Goal: Information Seeking & Learning: Learn about a topic

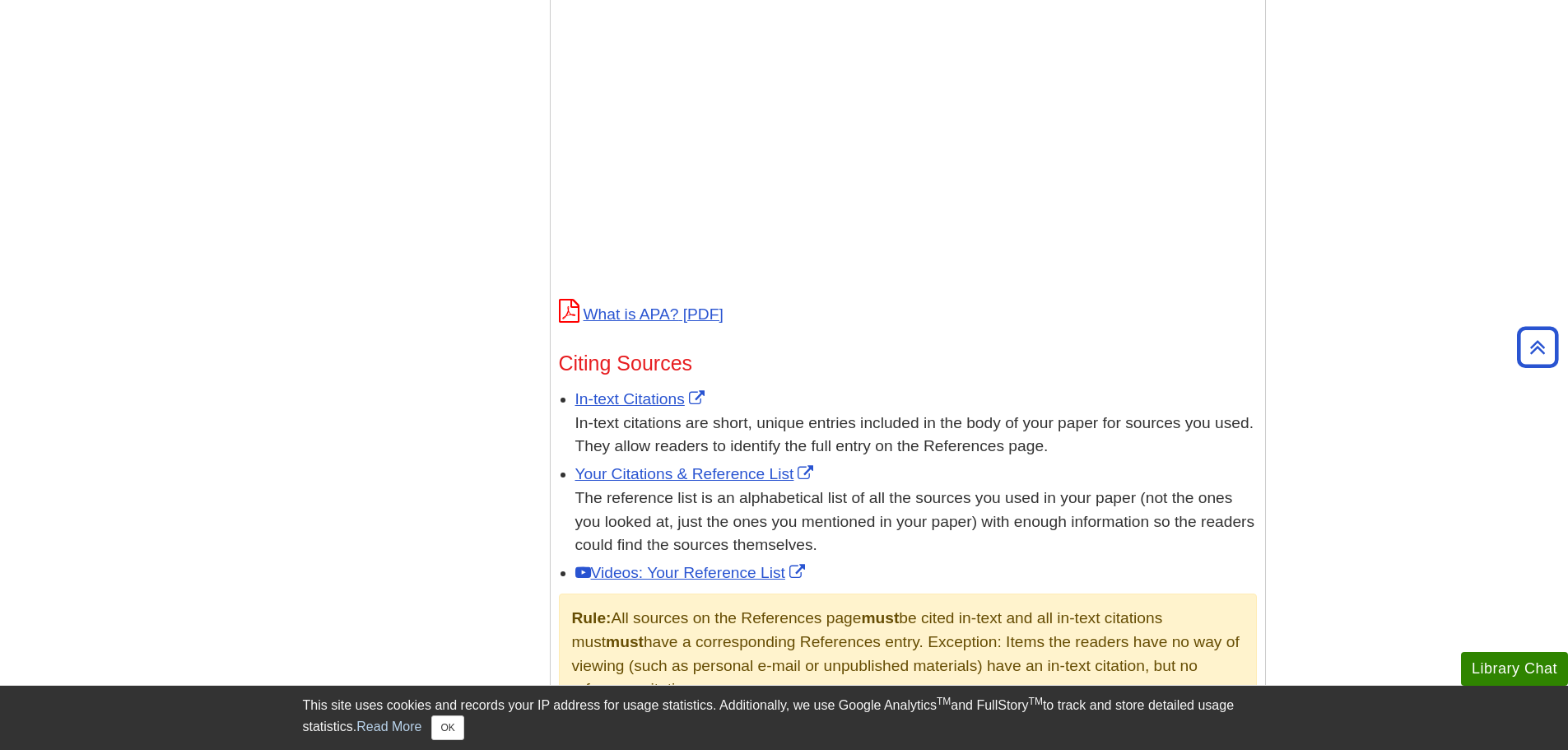
scroll to position [689, 0]
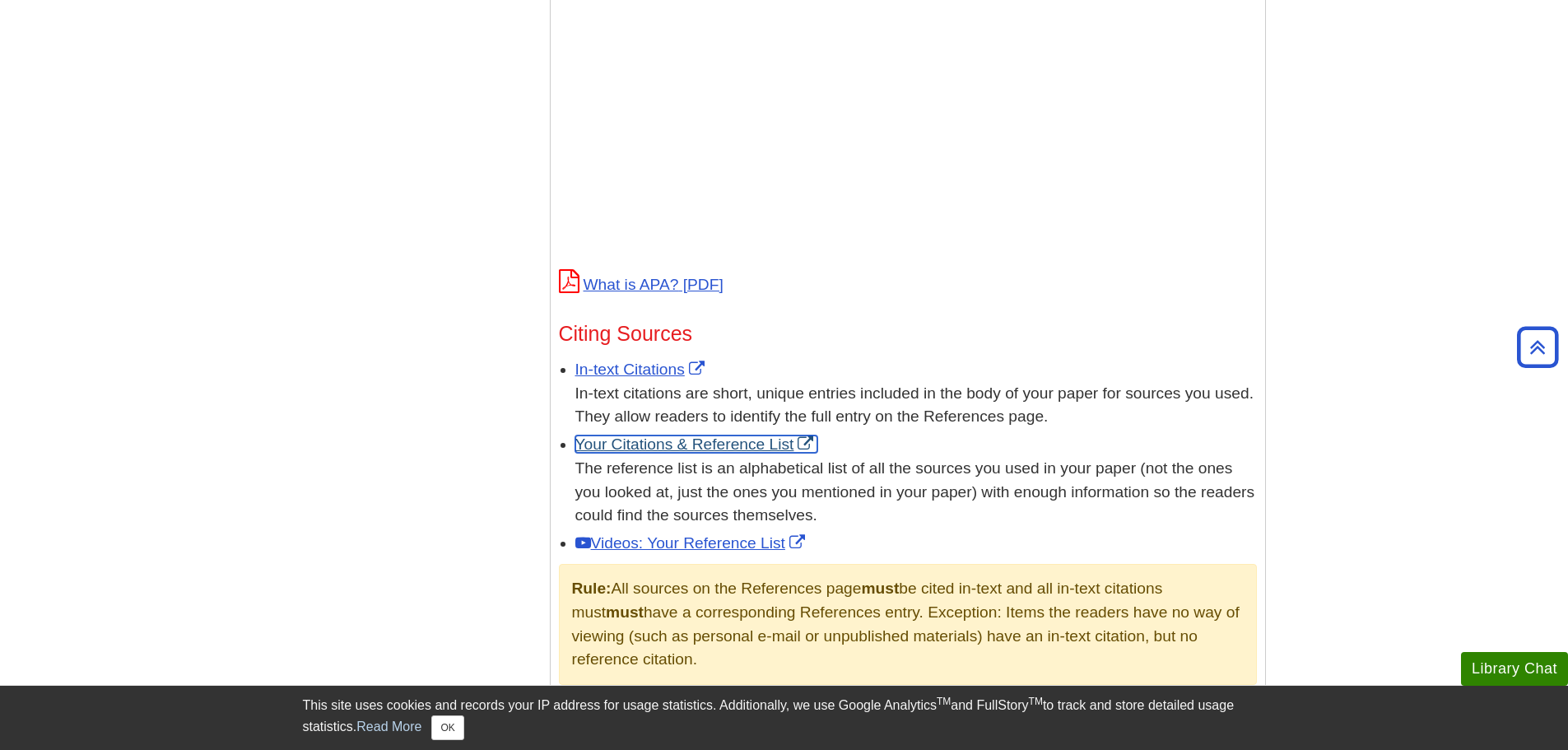
click at [694, 446] on link "Your Citations & Reference List" at bounding box center [697, 444] width 243 height 18
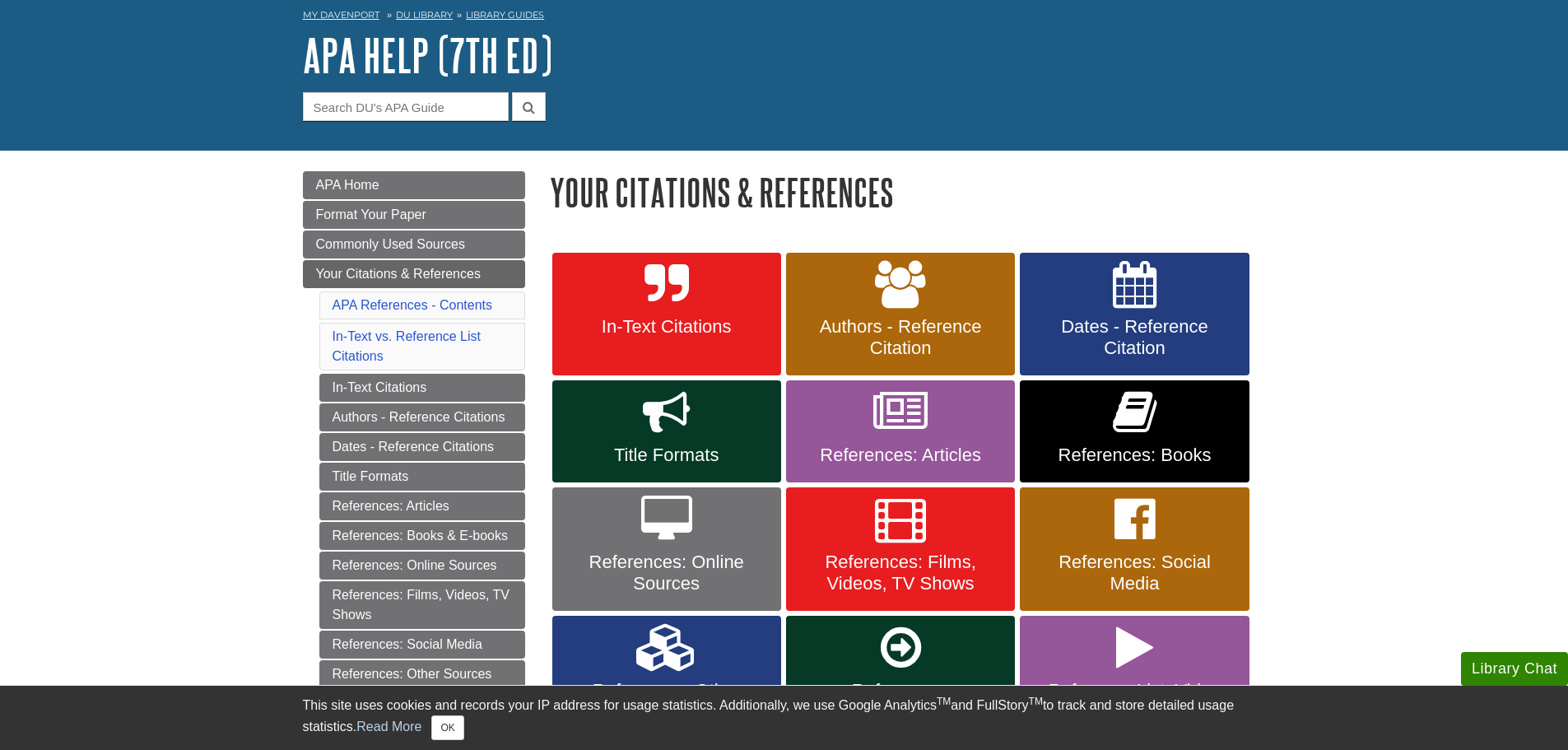
scroll to position [108, 0]
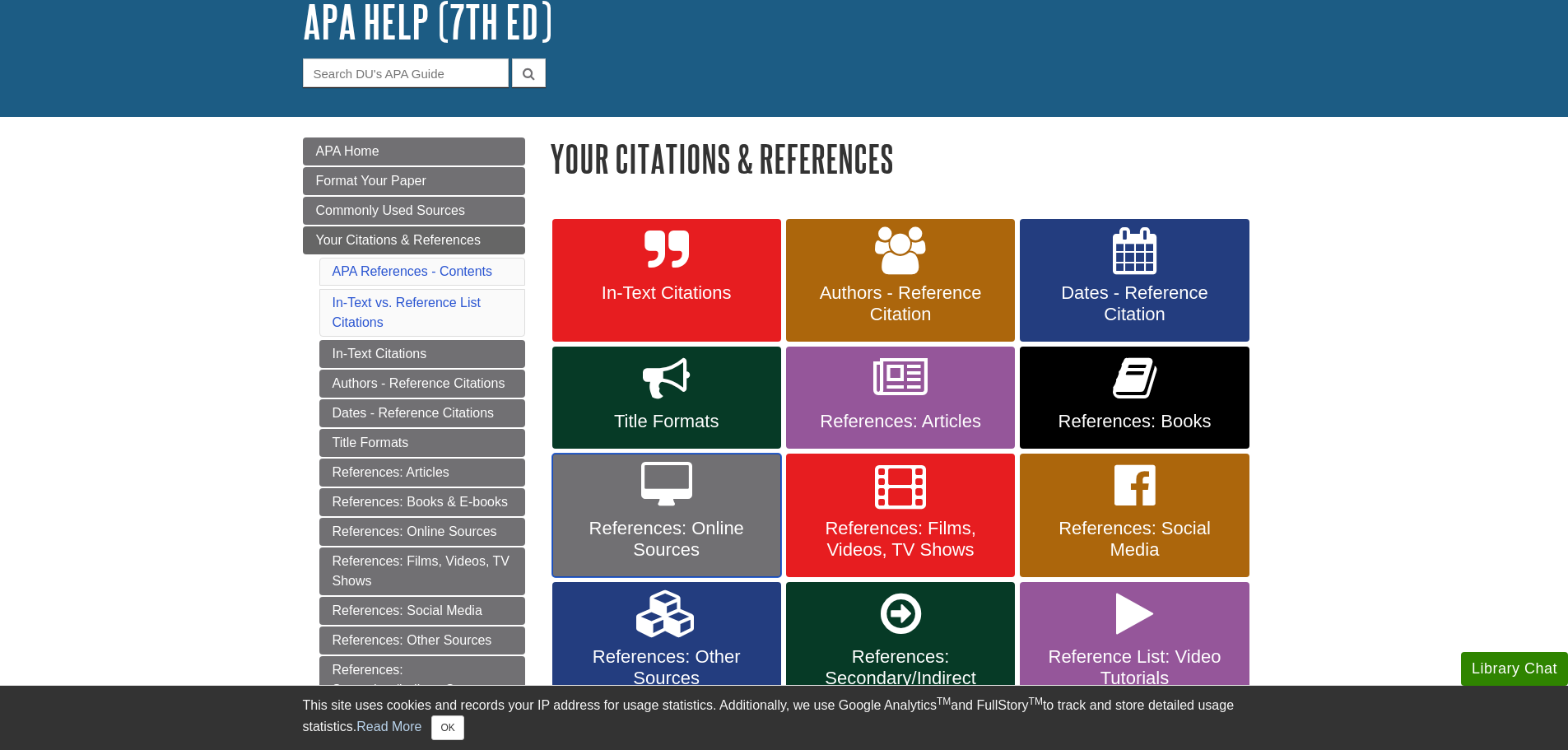
click at [728, 515] on link "References: Online Sources" at bounding box center [667, 516] width 229 height 123
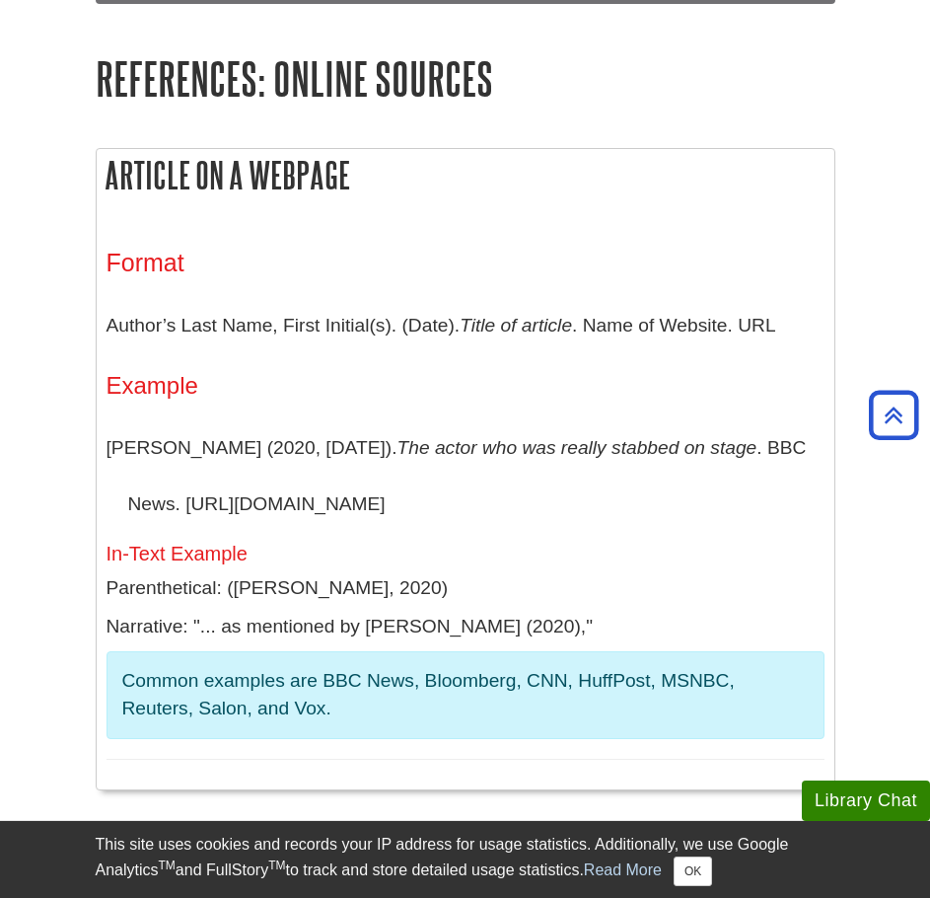
scroll to position [1527, 0]
